Goal: Check status: Check status

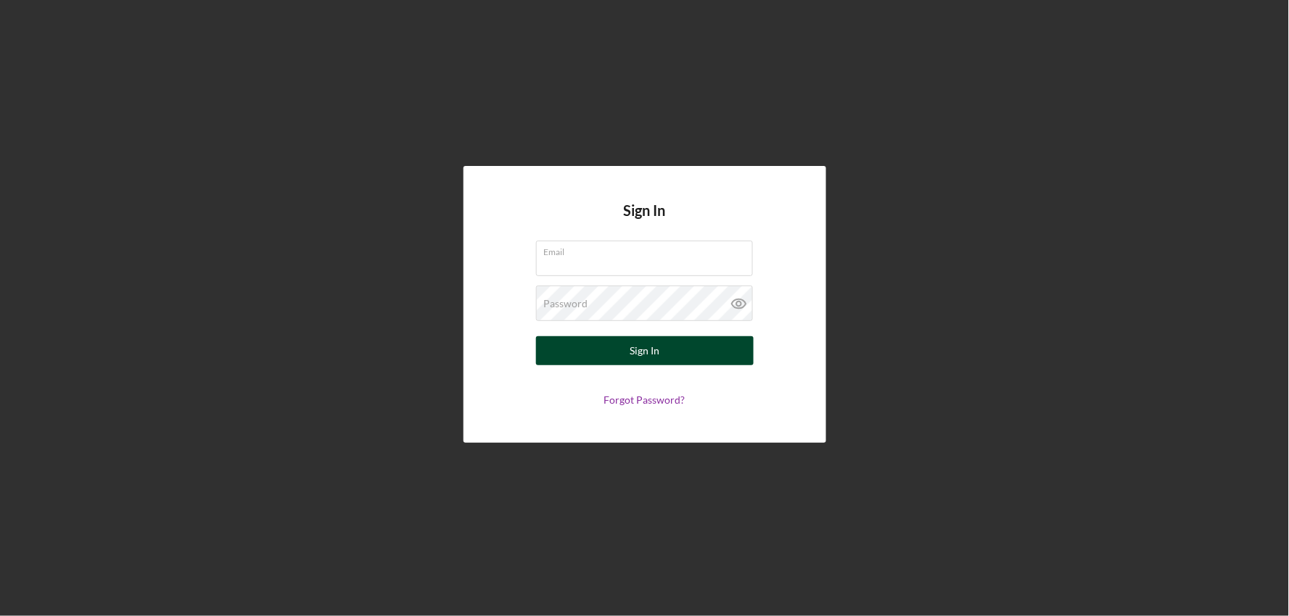
type input "[EMAIL_ADDRESS][DOMAIN_NAME]"
click at [603, 360] on button "Sign In" at bounding box center [645, 350] width 218 height 29
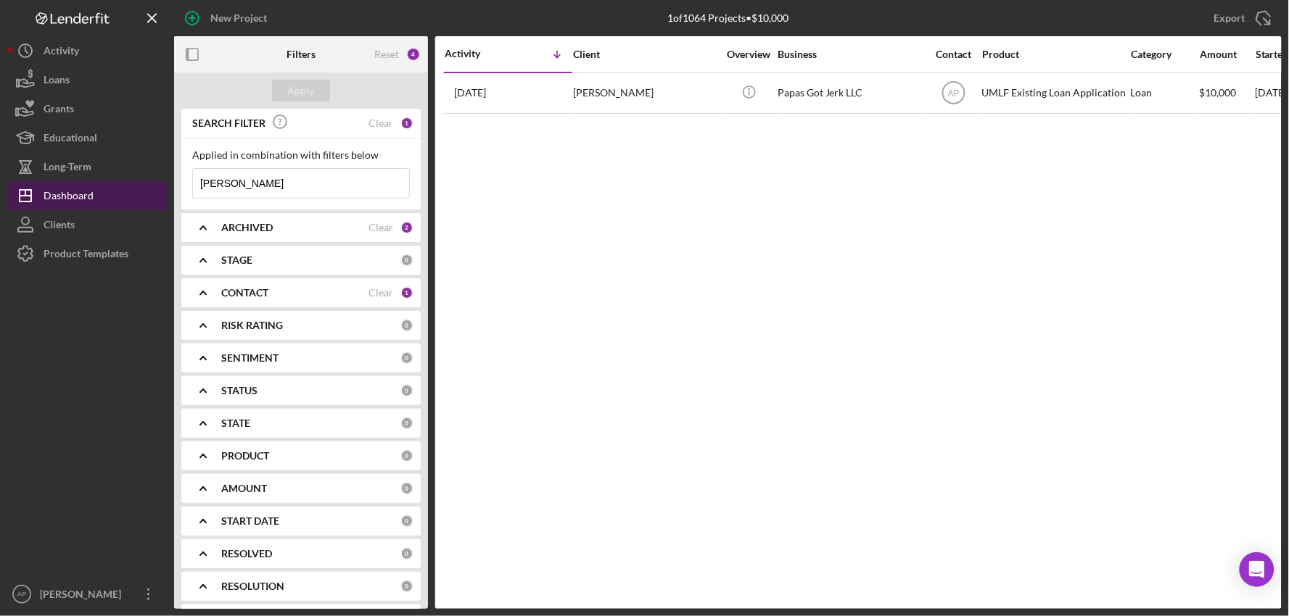
drag, startPoint x: 261, startPoint y: 183, endPoint x: 151, endPoint y: 186, distance: 110.2
click at [151, 186] on div "New Project 1 of 1064 Projects • $10,000 [PERSON_NAME] Export Icon/Export Filte…" at bounding box center [644, 304] width 1274 height 609
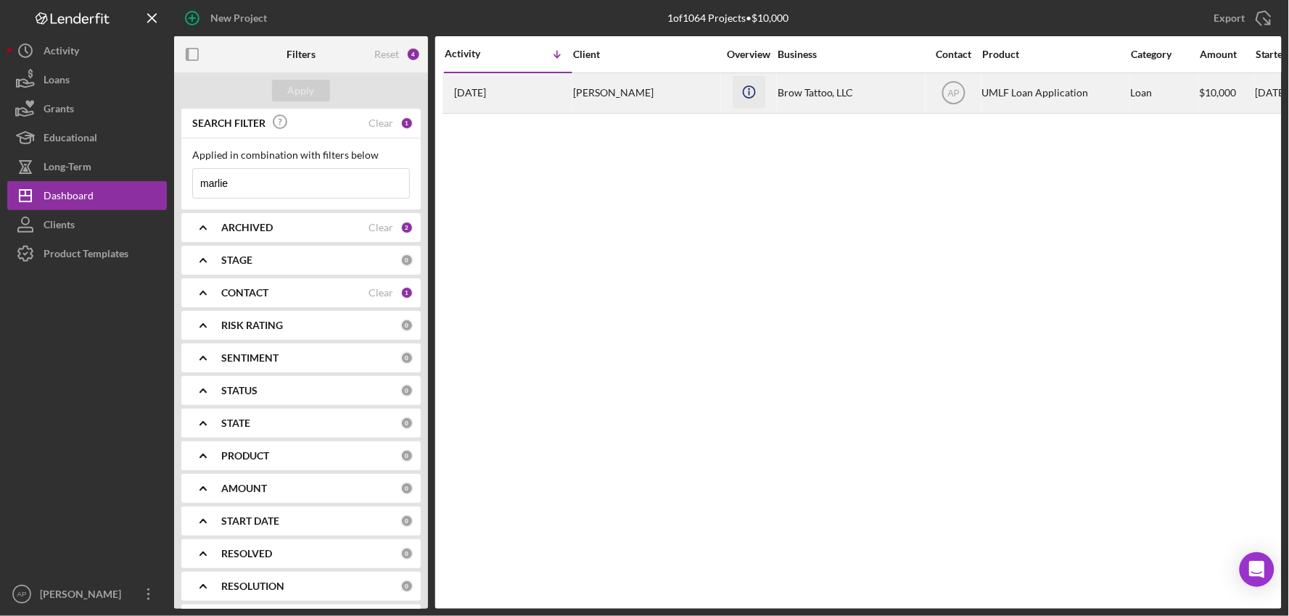
type input "marlie"
click at [743, 104] on icon "Icon/Info" at bounding box center [748, 91] width 33 height 33
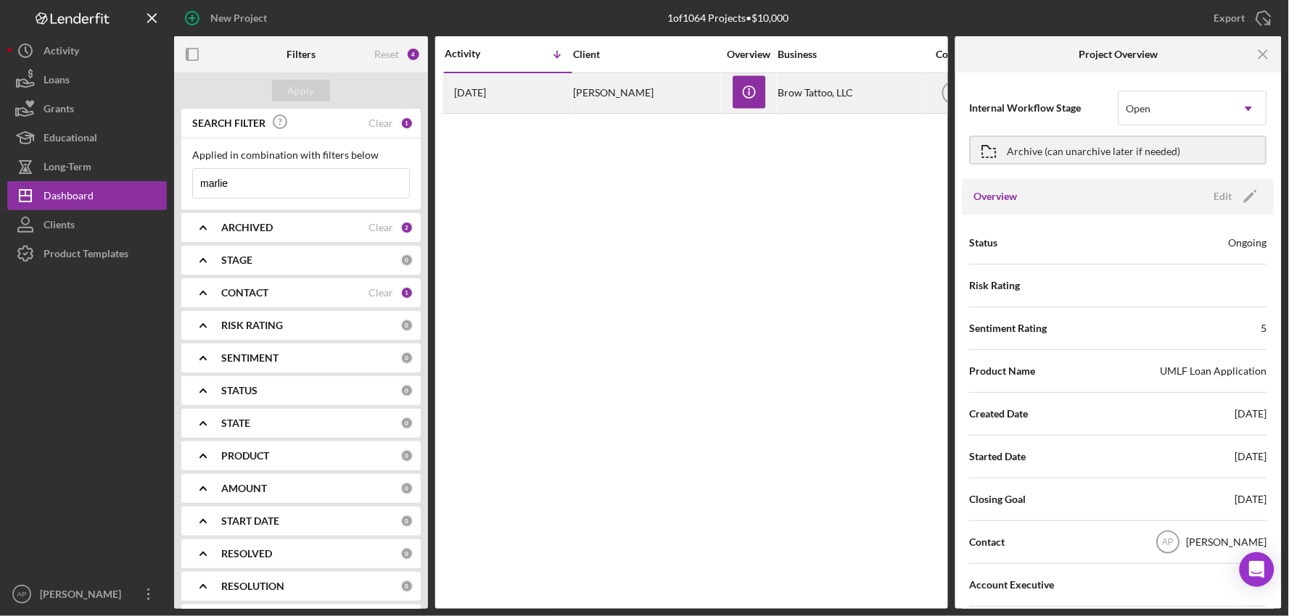
click at [634, 100] on div "[PERSON_NAME]" at bounding box center [645, 93] width 145 height 38
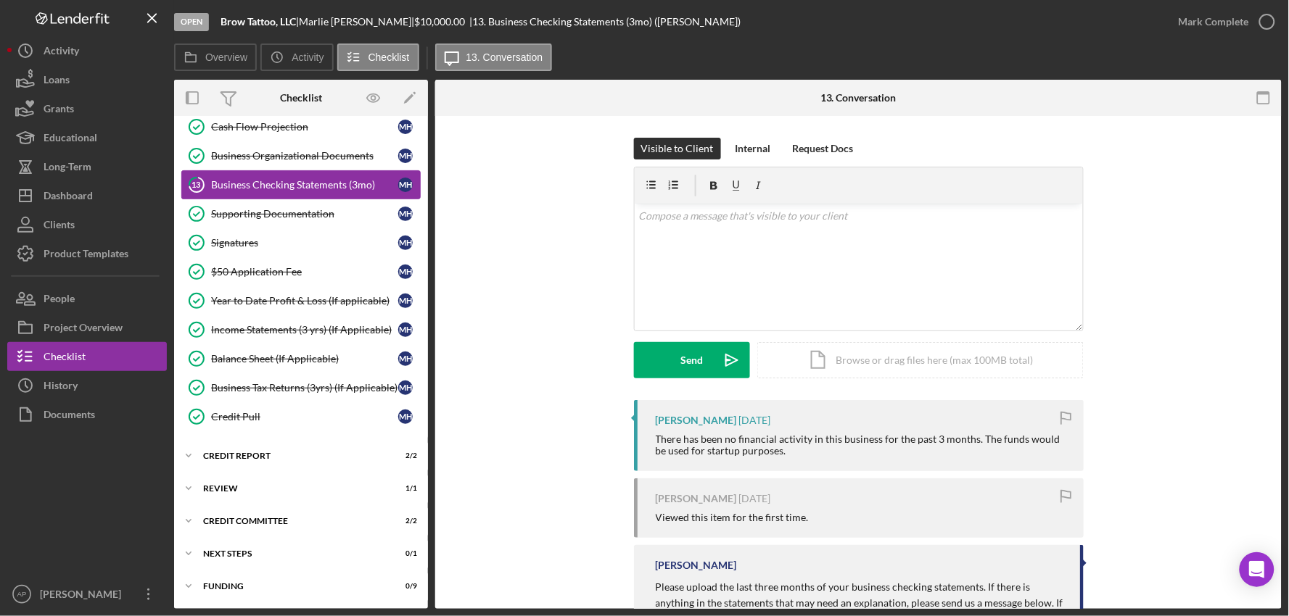
scroll to position [231, 0]
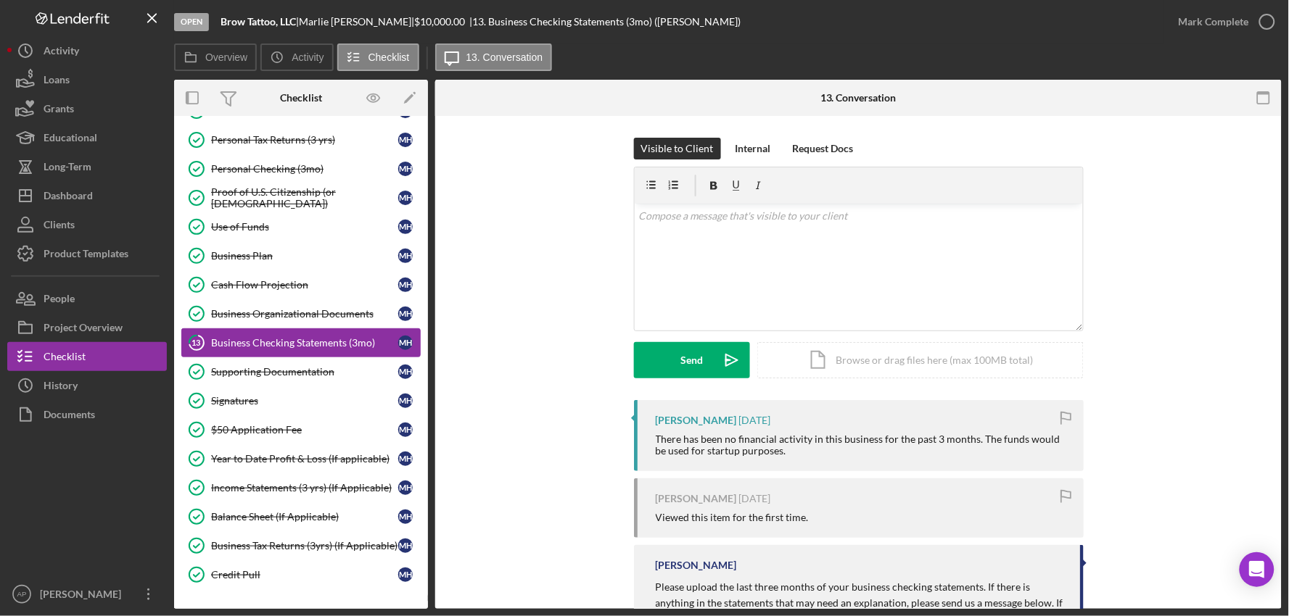
click at [297, 342] on div "Business Checking Statements (3mo)" at bounding box center [304, 343] width 187 height 12
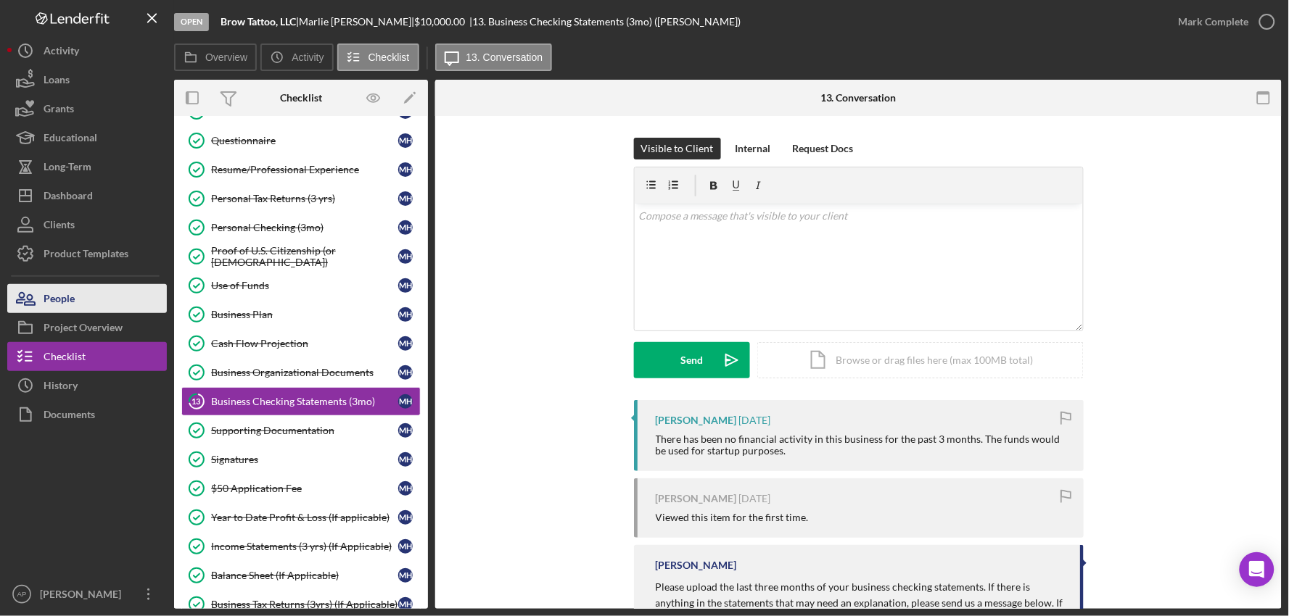
scroll to position [150, 0]
